Goal: Task Accomplishment & Management: Manage account settings

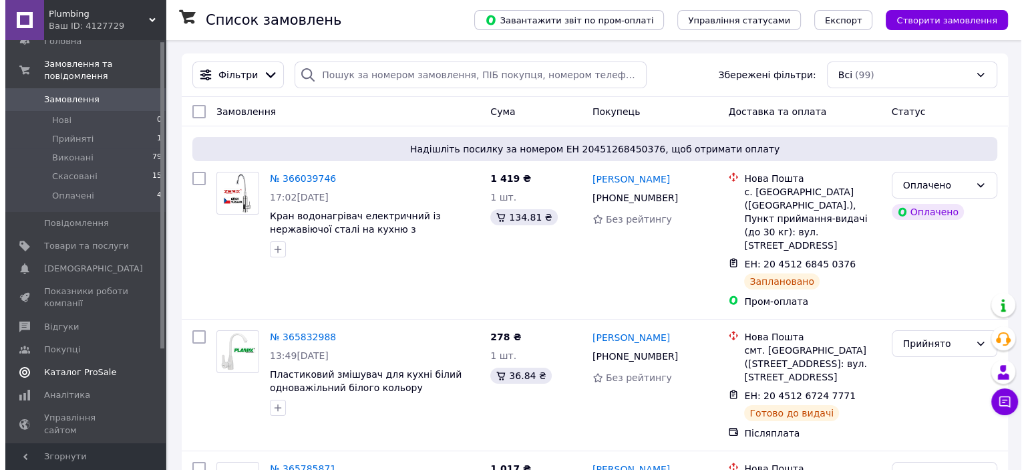
scroll to position [67, 0]
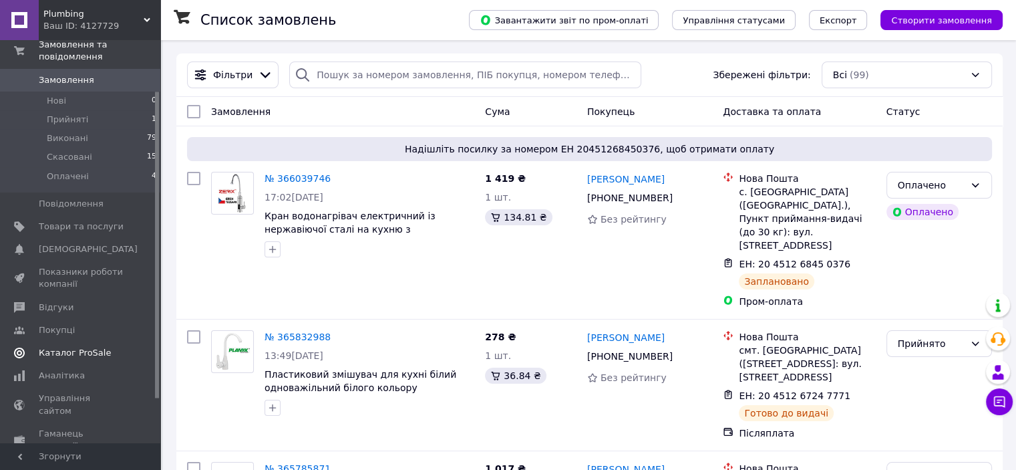
click at [76, 347] on span "Каталог ProSale" at bounding box center [75, 353] width 72 height 12
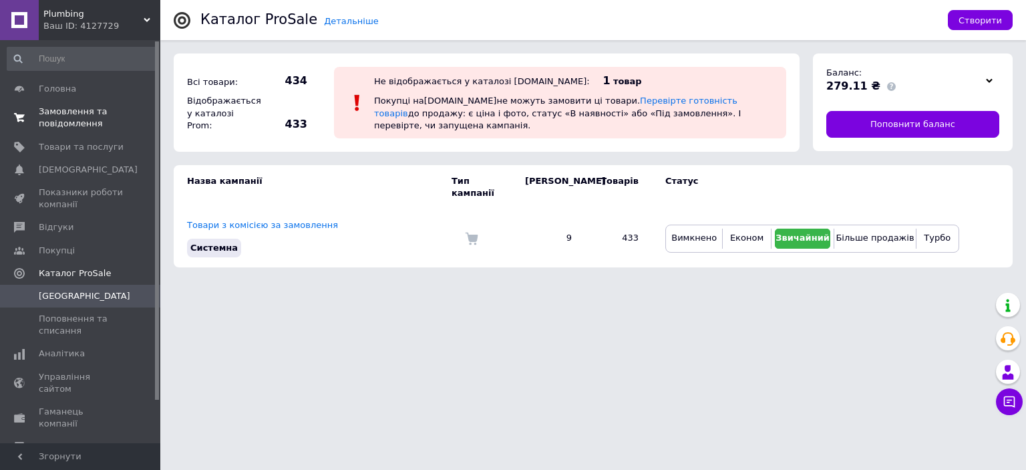
click at [97, 120] on span "Замовлення та повідомлення" at bounding box center [81, 118] width 85 height 24
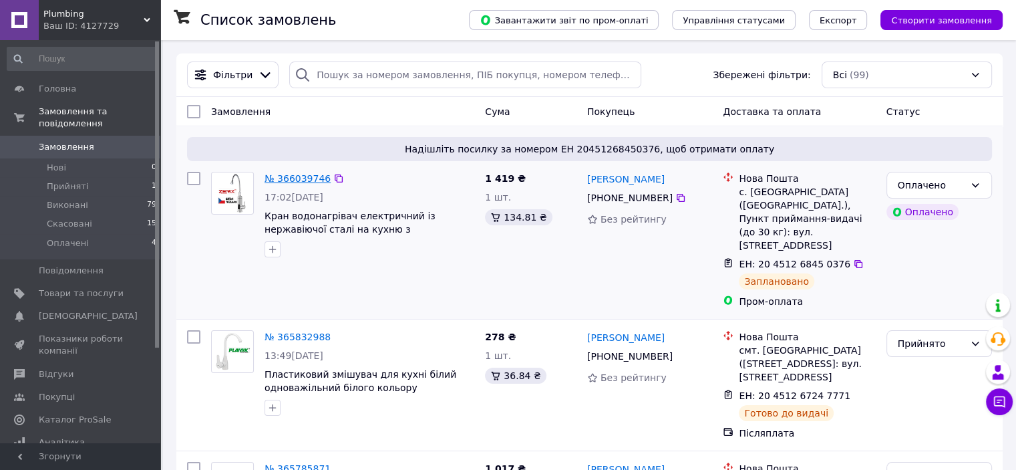
click at [291, 177] on link "№ 366039746" at bounding box center [298, 178] width 66 height 11
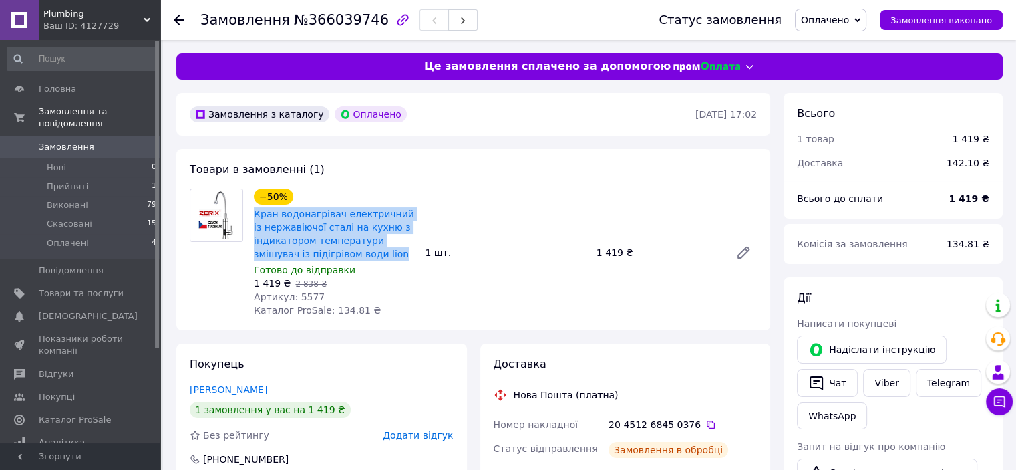
drag, startPoint x: 360, startPoint y: 253, endPoint x: 249, endPoint y: 219, distance: 115.6
click at [249, 219] on div "−50% Кран водонагрівач електричний із нержавіючої сталі на кухню з індикатором …" at bounding box center [334, 253] width 171 height 134
copy link "Кран водонагрівач електричний із нержавіючої сталі на кухню з індикатором темпе…"
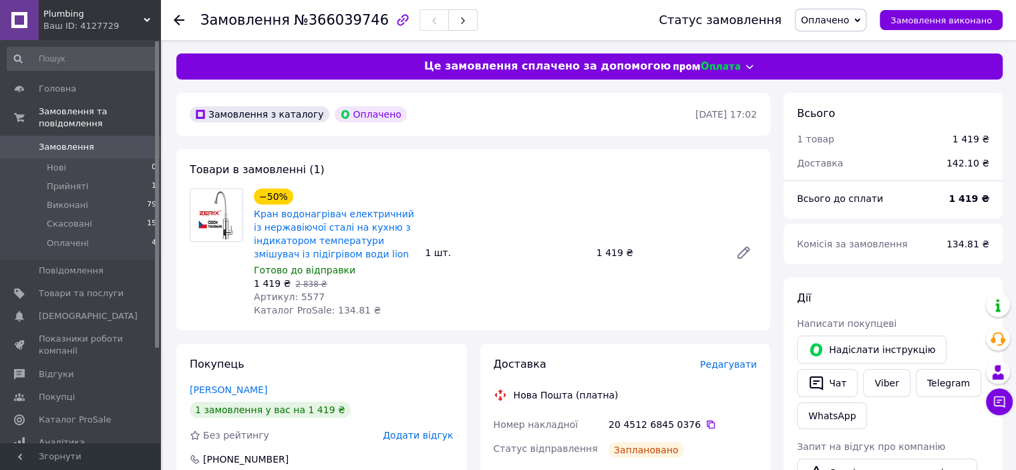
click at [297, 297] on span "Артикул: 5577" at bounding box center [289, 296] width 71 height 11
copy span "5577"
click at [96, 141] on span "Замовлення" at bounding box center [81, 147] width 85 height 12
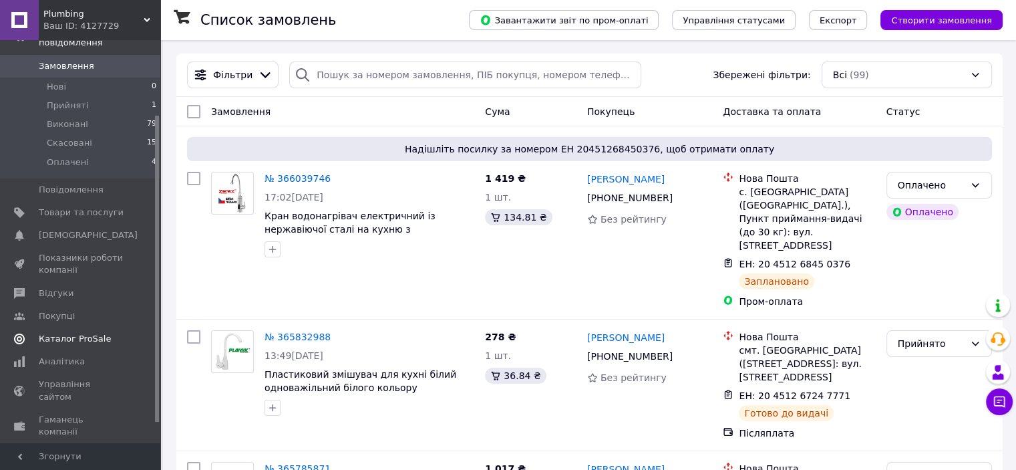
scroll to position [124, 0]
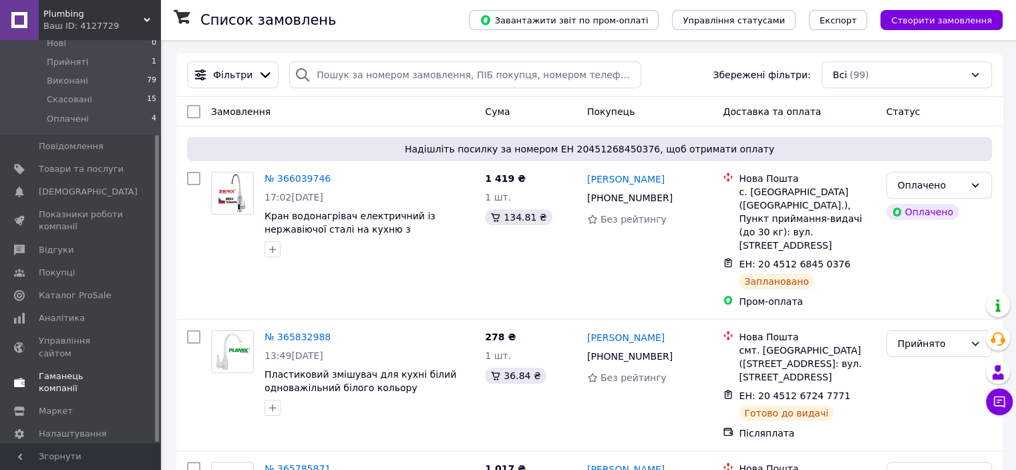
click at [110, 370] on span "Гаманець компанії" at bounding box center [81, 382] width 85 height 24
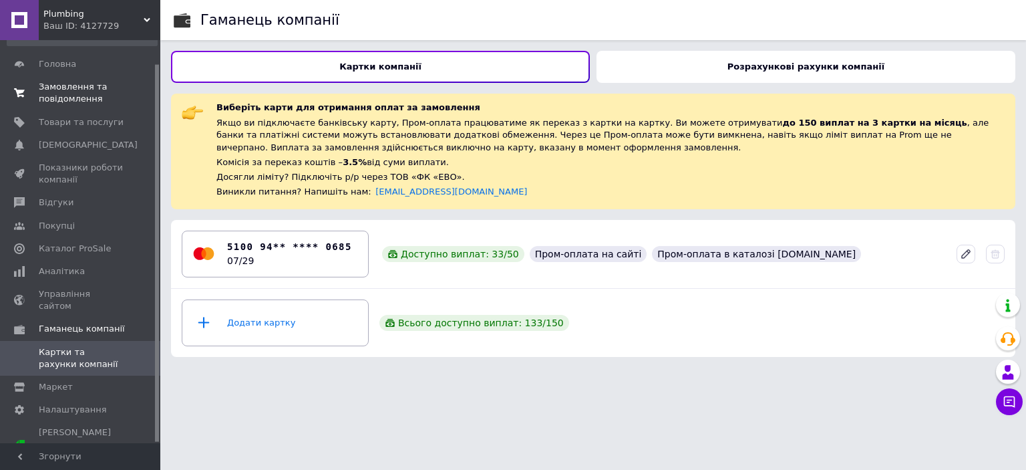
click at [99, 90] on span "Замовлення та повідомлення" at bounding box center [81, 93] width 85 height 24
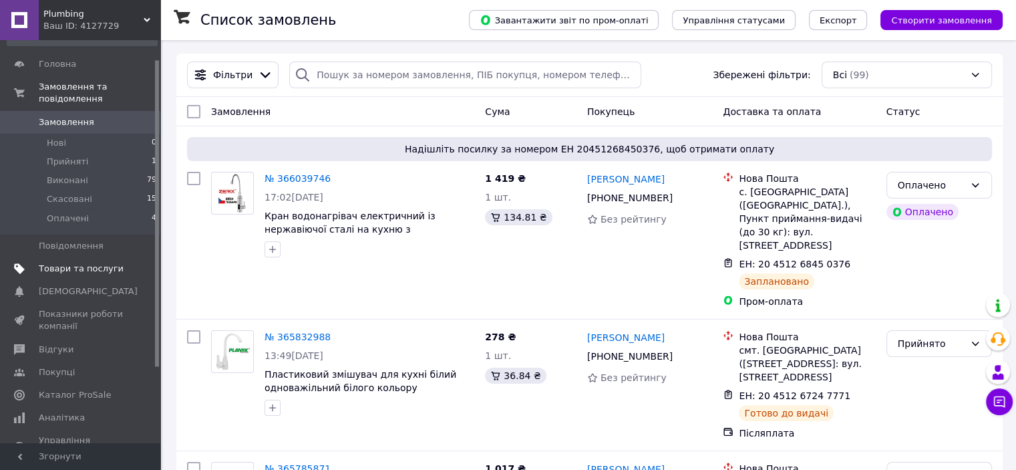
click at [99, 263] on span "Товари та послуги" at bounding box center [81, 269] width 85 height 12
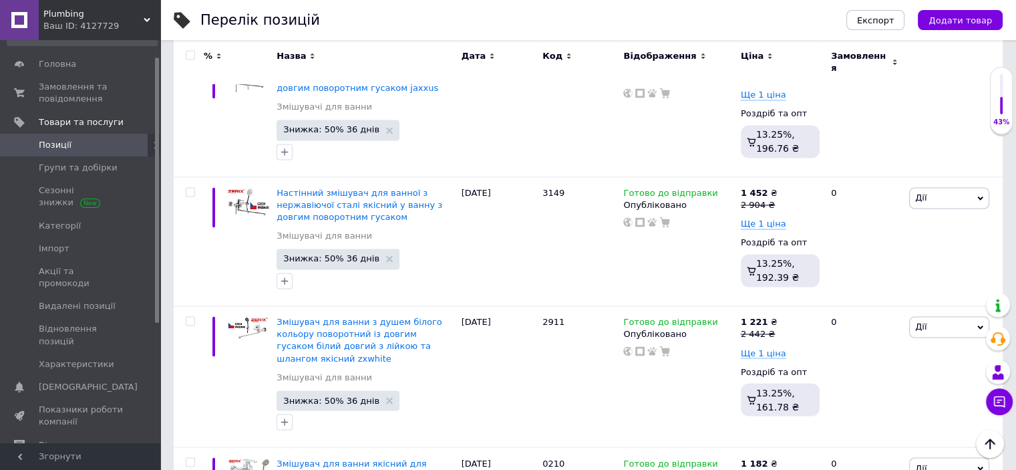
scroll to position [12983, 0]
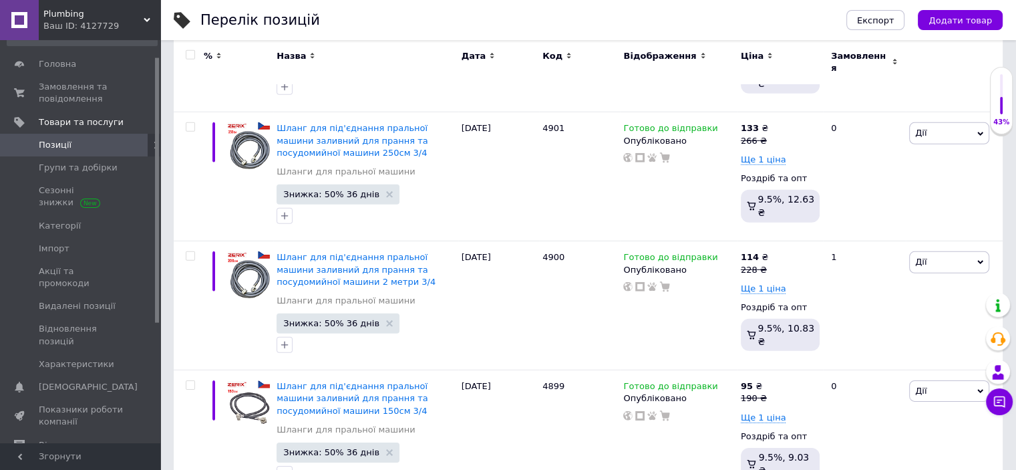
scroll to position [4239, 0]
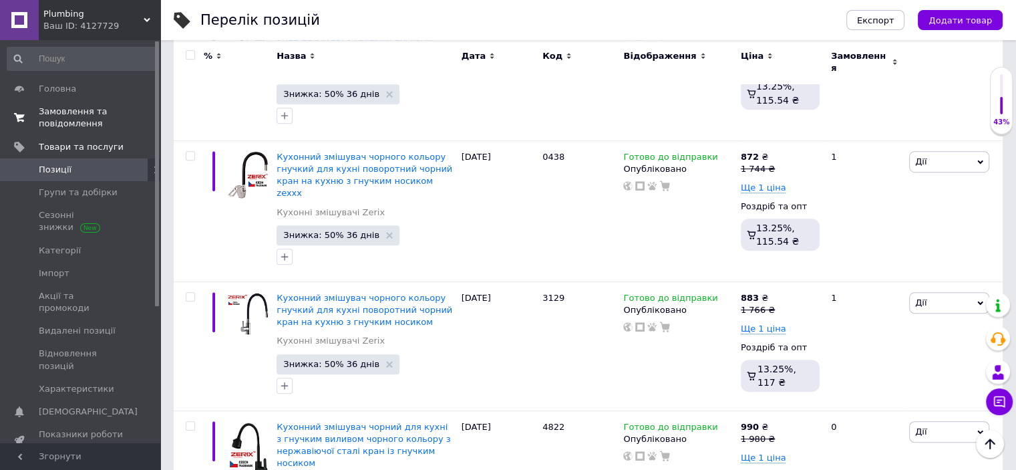
click at [67, 118] on span "Замовлення та повідомлення" at bounding box center [81, 118] width 85 height 24
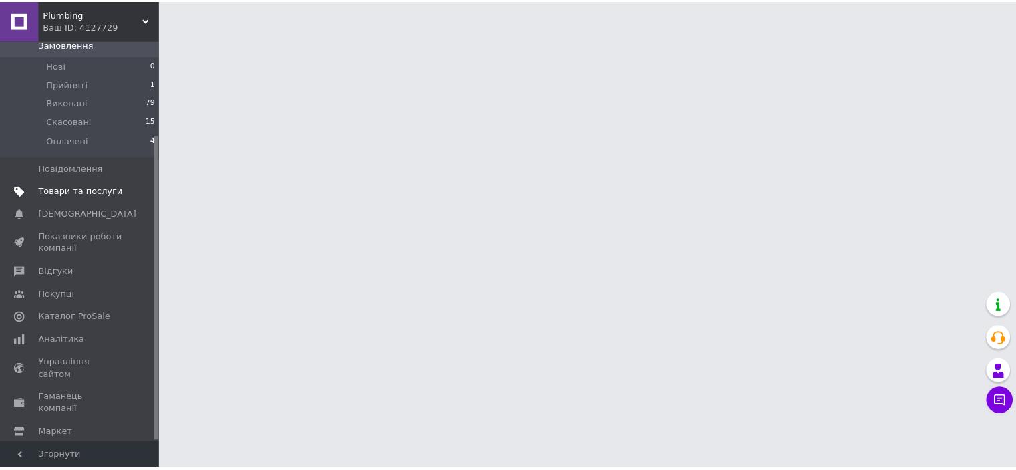
scroll to position [124, 0]
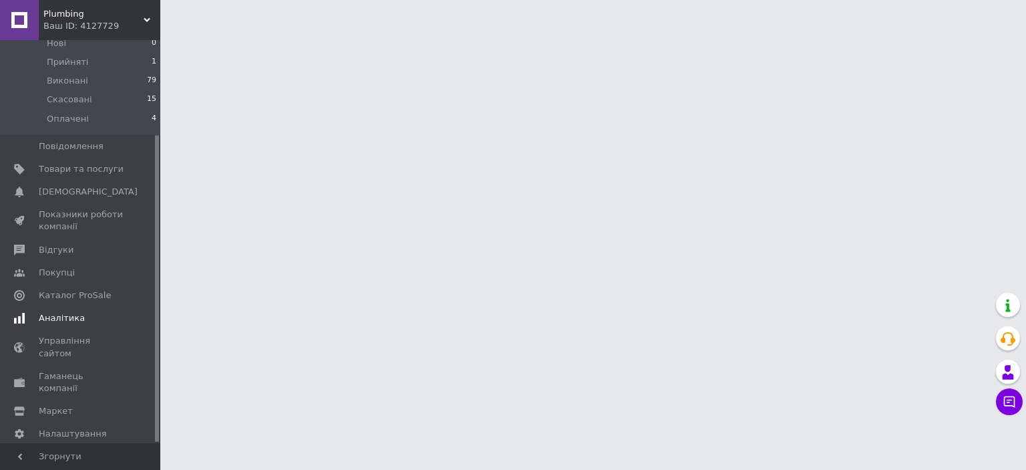
click at [76, 312] on span "Аналітика" at bounding box center [62, 318] width 46 height 12
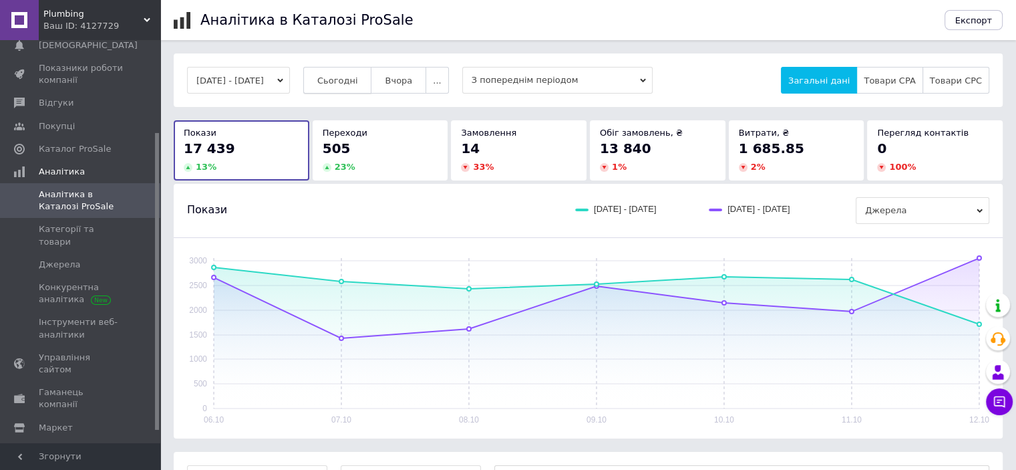
click at [358, 82] on span "Сьогодні" at bounding box center [337, 81] width 41 height 10
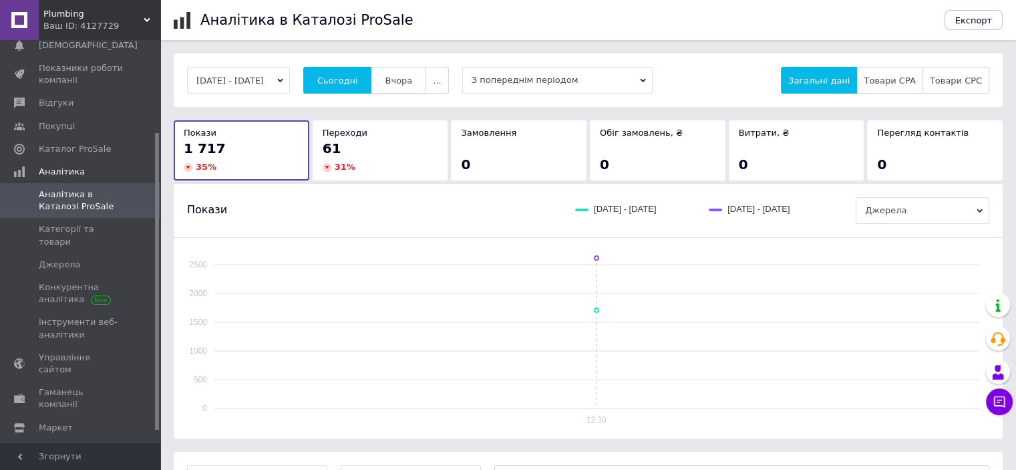
click at [412, 84] on span "Вчора" at bounding box center [398, 81] width 27 height 10
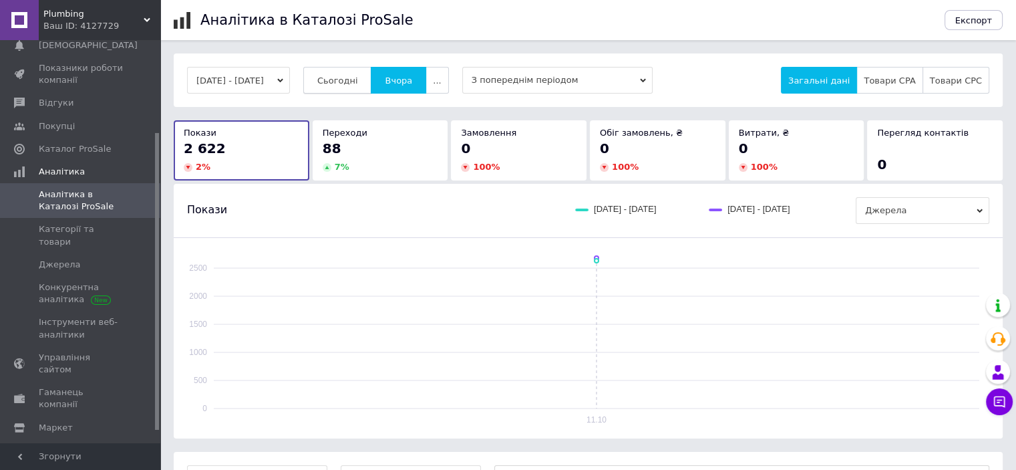
click at [358, 84] on span "Сьогодні" at bounding box center [337, 81] width 41 height 10
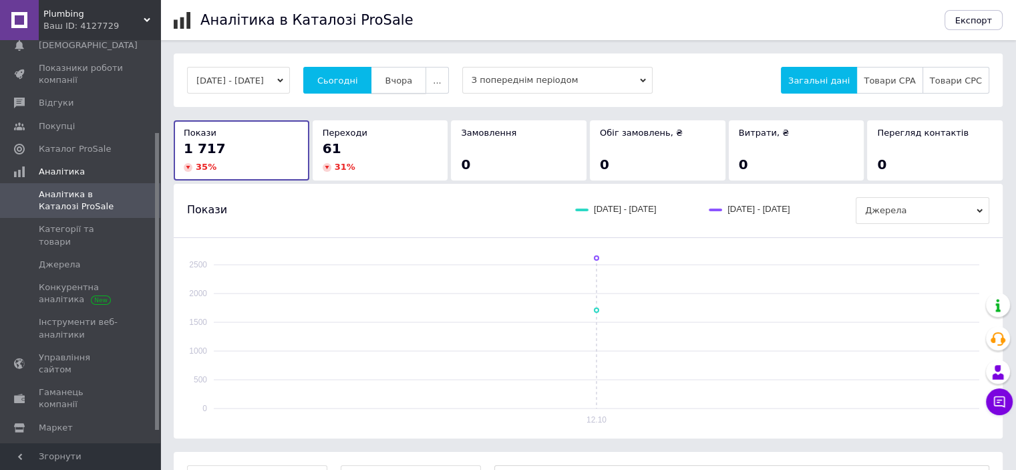
click at [414, 88] on button "Вчора" at bounding box center [398, 80] width 55 height 27
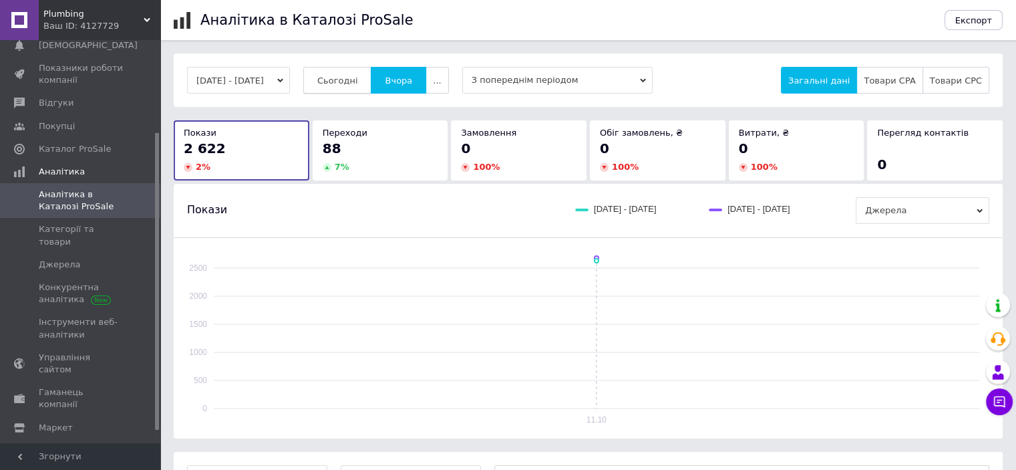
click at [339, 80] on span "Сьогодні" at bounding box center [337, 81] width 41 height 10
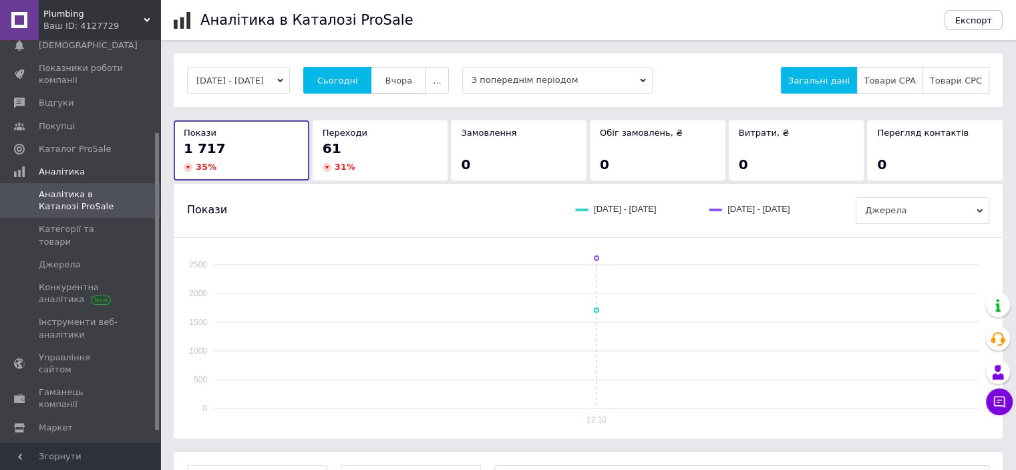
click at [412, 79] on span "Вчора" at bounding box center [398, 81] width 27 height 10
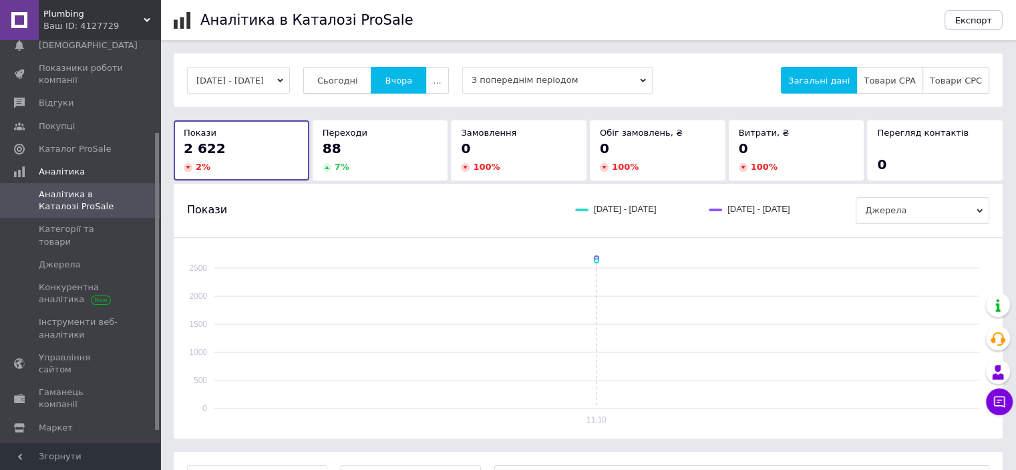
click at [358, 78] on span "Сьогодні" at bounding box center [337, 81] width 41 height 10
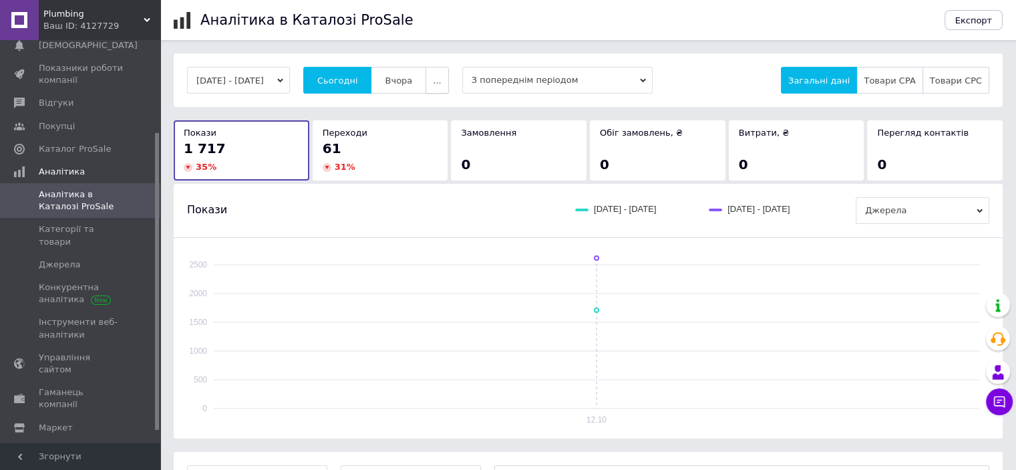
click at [448, 79] on button "..." at bounding box center [437, 80] width 23 height 27
click at [429, 131] on span "Тиждень" at bounding box center [411, 133] width 41 height 10
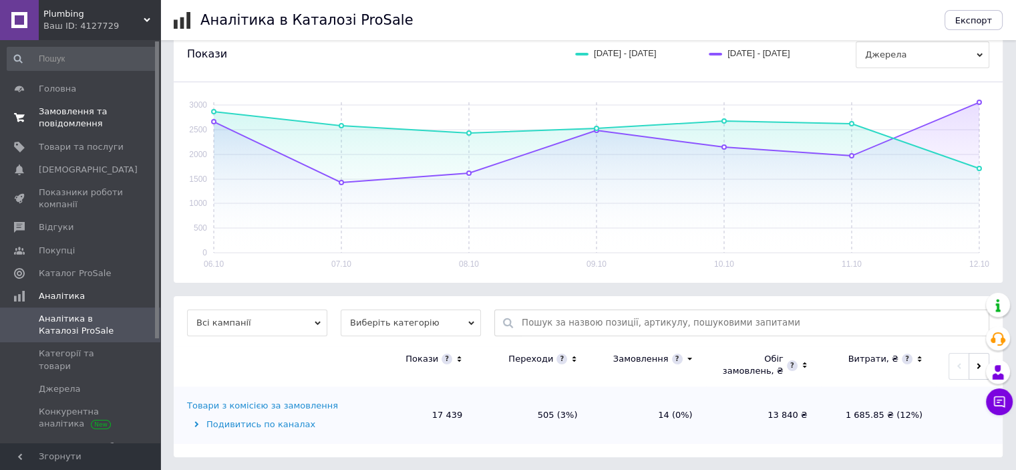
click at [79, 117] on span "Замовлення та повідомлення" at bounding box center [81, 118] width 85 height 24
